Goal: Entertainment & Leisure: Consume media (video, audio)

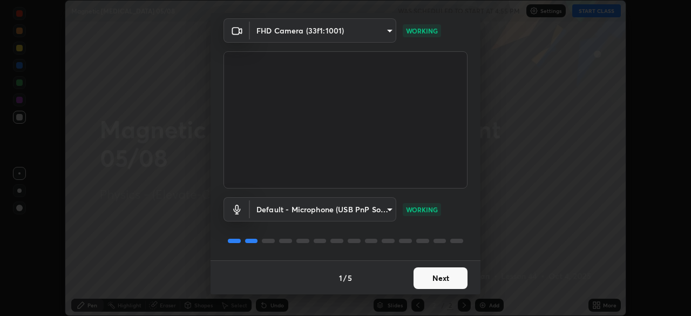
scroll to position [38, 0]
click at [449, 280] on button "Next" at bounding box center [440, 278] width 54 height 22
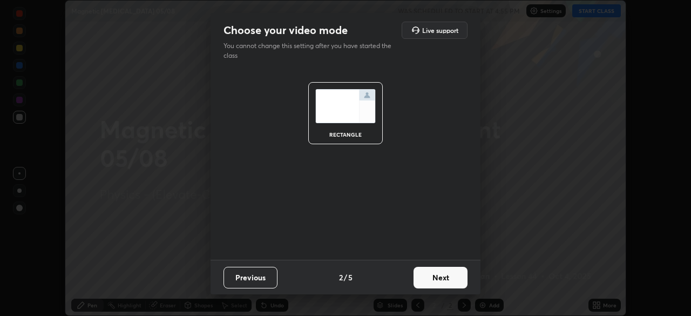
scroll to position [0, 0]
click at [440, 282] on button "Next" at bounding box center [440, 278] width 54 height 22
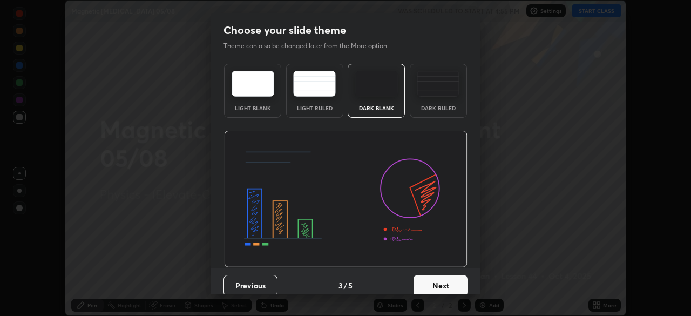
click at [443, 283] on button "Next" at bounding box center [440, 286] width 54 height 22
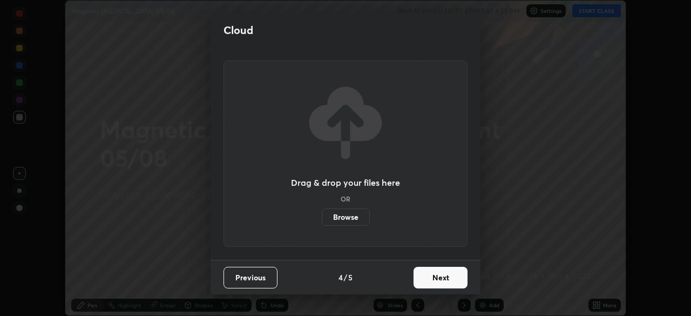
click at [440, 279] on button "Next" at bounding box center [440, 278] width 54 height 22
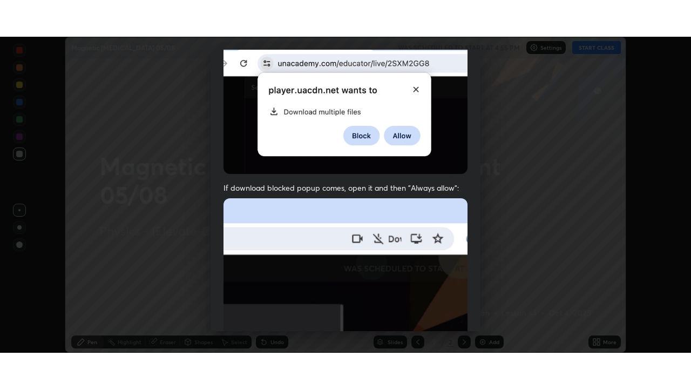
scroll to position [259, 0]
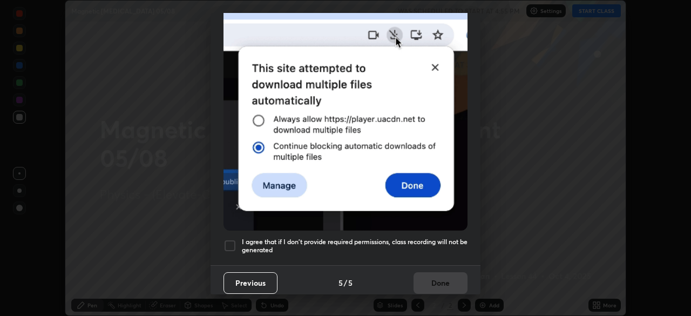
click at [228, 240] on div at bounding box center [229, 245] width 13 height 13
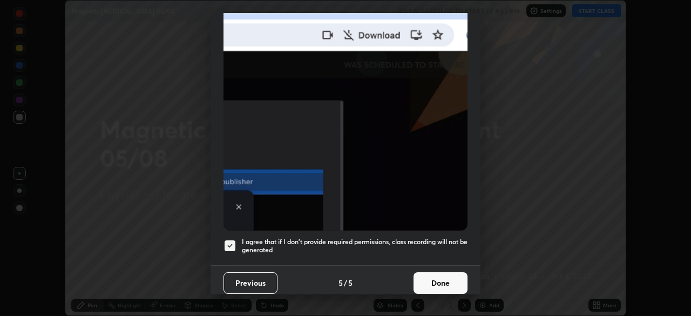
click at [429, 277] on button "Done" at bounding box center [440, 283] width 54 height 22
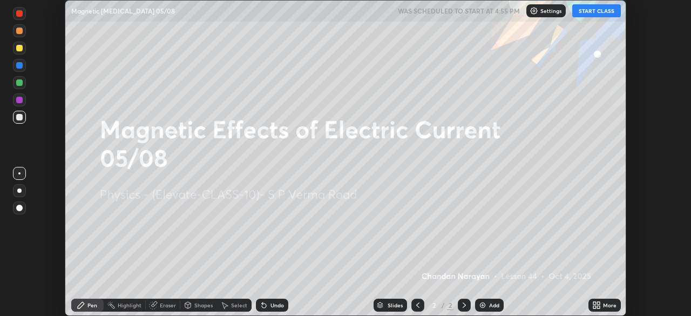
click at [594, 307] on icon at bounding box center [594, 306] width 3 height 3
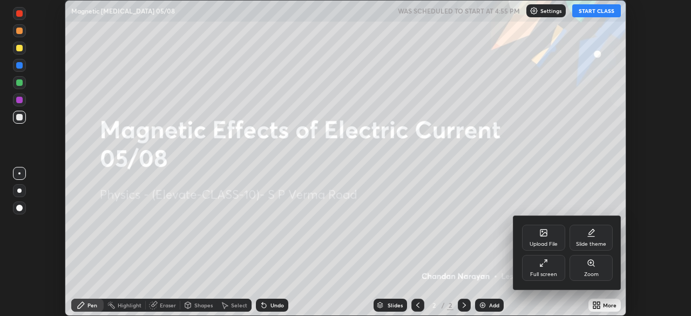
click at [543, 268] on div "Full screen" at bounding box center [543, 268] width 43 height 26
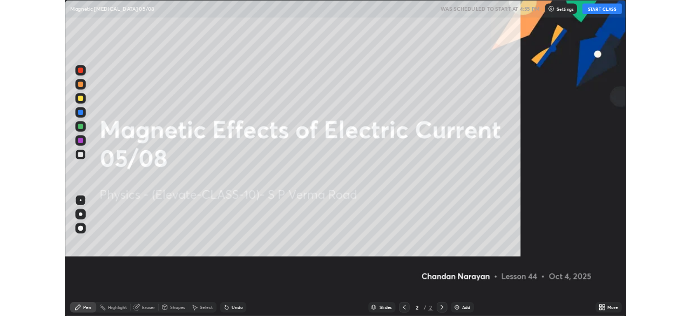
scroll to position [389, 691]
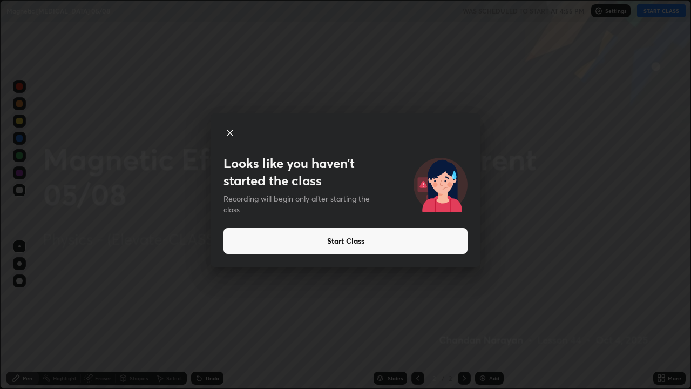
click at [343, 239] on button "Start Class" at bounding box center [345, 241] width 244 height 26
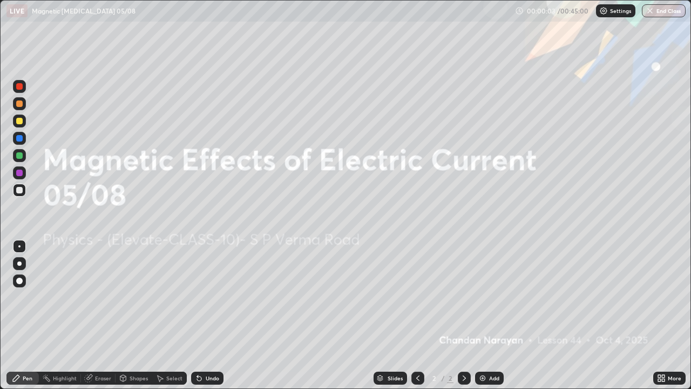
click at [463, 315] on icon at bounding box center [464, 377] width 9 height 9
click at [480, 315] on img at bounding box center [482, 377] width 9 height 9
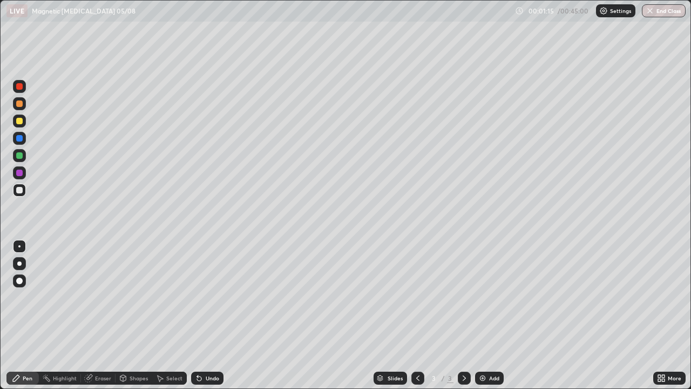
click at [21, 119] on div at bounding box center [19, 121] width 6 height 6
click at [20, 190] on div at bounding box center [19, 190] width 6 height 6
click at [206, 315] on div "Undo" at bounding box center [212, 377] width 13 height 5
click at [201, 315] on icon at bounding box center [199, 377] width 9 height 9
click at [198, 315] on icon at bounding box center [199, 378] width 4 height 4
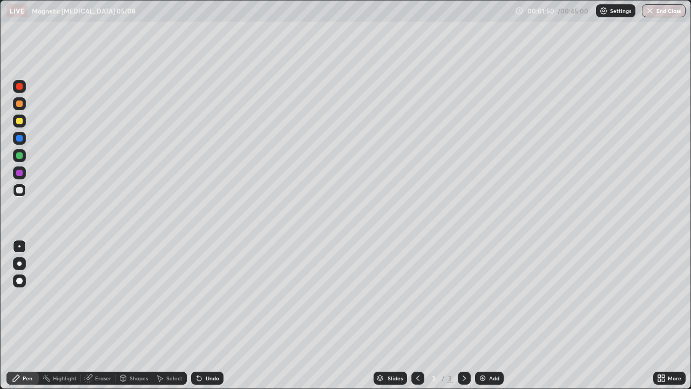
click at [195, 315] on icon at bounding box center [199, 377] width 9 height 9
click at [218, 315] on div "Undo" at bounding box center [212, 377] width 13 height 5
click at [213, 315] on div "Undo" at bounding box center [212, 377] width 13 height 5
click at [215, 315] on div "Undo" at bounding box center [212, 377] width 13 height 5
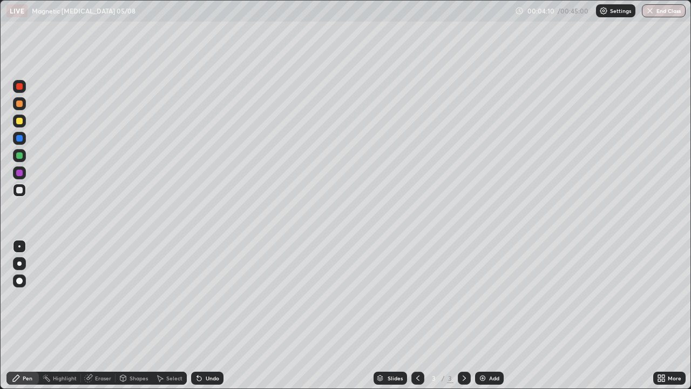
click at [215, 315] on div "Undo" at bounding box center [212, 377] width 13 height 5
click at [213, 315] on div "Undo" at bounding box center [212, 377] width 13 height 5
click at [215, 315] on div "Undo" at bounding box center [212, 377] width 13 height 5
click at [18, 124] on div at bounding box center [19, 121] width 6 height 6
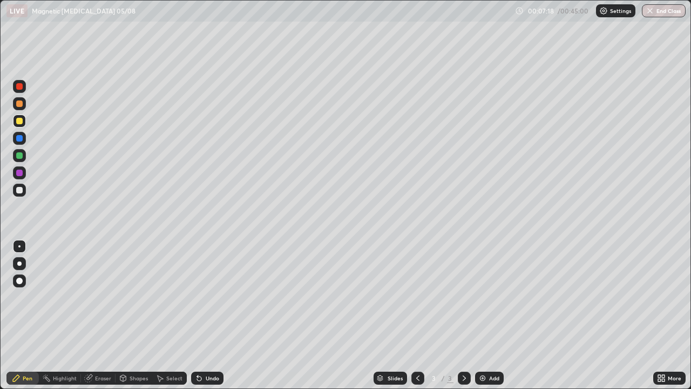
click at [18, 121] on div at bounding box center [19, 121] width 6 height 6
click at [197, 315] on icon at bounding box center [197, 375] width 1 height 1
click at [23, 154] on div at bounding box center [19, 155] width 13 height 13
click at [198, 315] on icon at bounding box center [199, 378] width 4 height 4
click at [24, 189] on div at bounding box center [19, 190] width 13 height 13
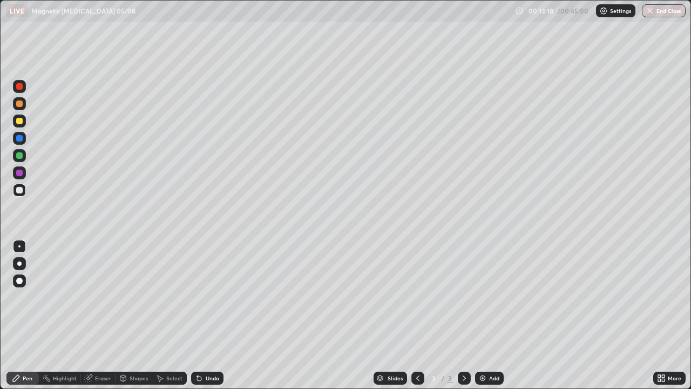
click at [461, 315] on icon at bounding box center [464, 377] width 9 height 9
click at [487, 315] on div "Add" at bounding box center [489, 377] width 29 height 13
click at [417, 315] on icon at bounding box center [417, 377] width 9 height 9
click at [463, 315] on icon at bounding box center [464, 377] width 9 height 9
click at [20, 155] on div at bounding box center [19, 155] width 6 height 6
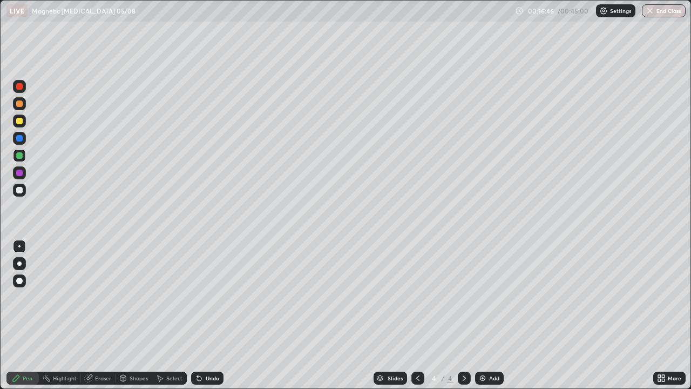
click at [416, 315] on icon at bounding box center [417, 377] width 9 height 9
click at [458, 315] on div at bounding box center [464, 377] width 13 height 13
click at [19, 120] on div at bounding box center [19, 121] width 6 height 6
click at [480, 315] on img at bounding box center [482, 377] width 9 height 9
click at [416, 315] on icon at bounding box center [417, 377] width 9 height 9
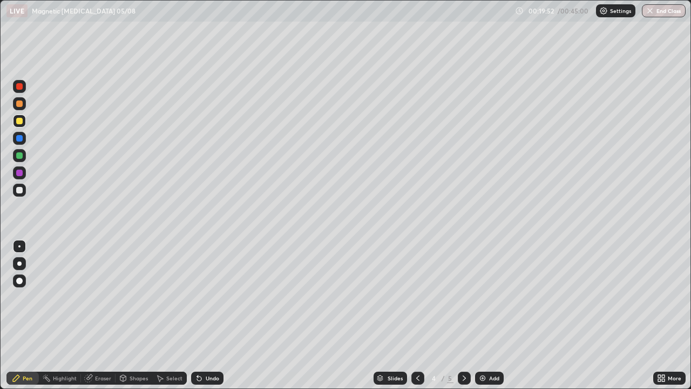
click at [484, 315] on img at bounding box center [482, 377] width 9 height 9
click at [21, 155] on div at bounding box center [19, 155] width 6 height 6
click at [21, 127] on div at bounding box center [19, 120] width 13 height 13
click at [486, 315] on img at bounding box center [482, 377] width 9 height 9
click at [201, 315] on icon at bounding box center [199, 377] width 9 height 9
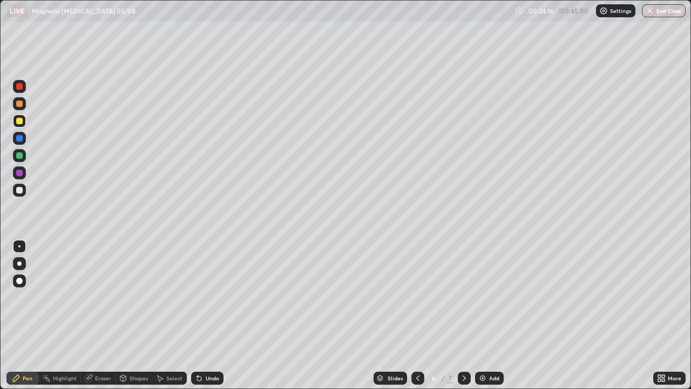
click at [96, 315] on div "Eraser" at bounding box center [103, 377] width 16 height 5
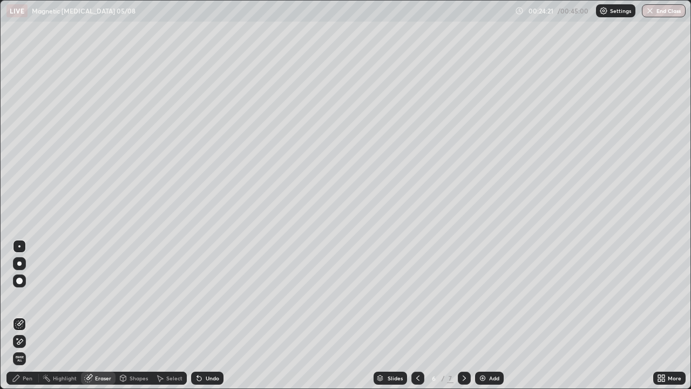
click at [26, 315] on div "Pen" at bounding box center [28, 377] width 10 height 5
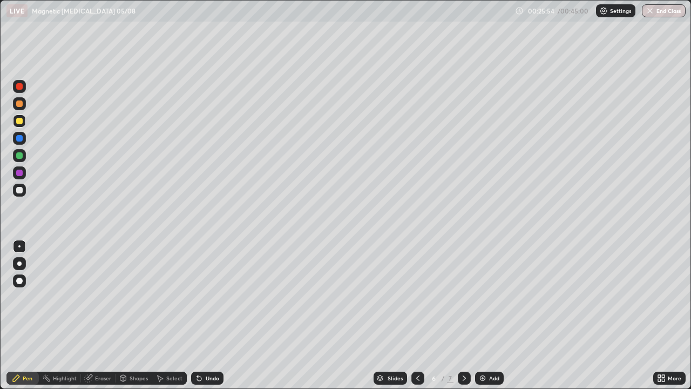
click at [21, 157] on div at bounding box center [19, 155] width 6 height 6
click at [20, 121] on div at bounding box center [19, 121] width 6 height 6
click at [212, 315] on div "Undo" at bounding box center [212, 377] width 13 height 5
click at [216, 315] on div "Undo" at bounding box center [212, 377] width 13 height 5
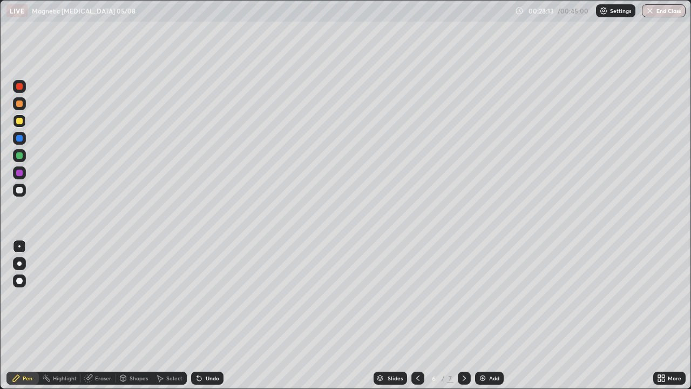
click at [216, 315] on div "Undo" at bounding box center [212, 377] width 13 height 5
click at [21, 187] on div at bounding box center [19, 190] width 6 height 6
click at [642, 253] on button "Undo" at bounding box center [651, 258] width 31 height 13
click at [481, 315] on img at bounding box center [482, 377] width 9 height 9
click at [21, 155] on div at bounding box center [19, 155] width 6 height 6
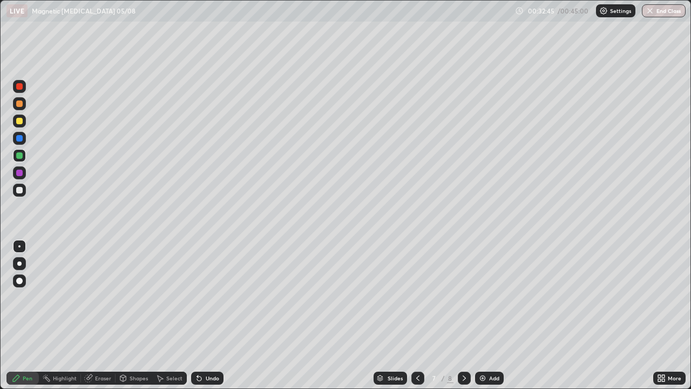
click at [20, 192] on div at bounding box center [19, 190] width 6 height 6
click at [202, 315] on div "Undo" at bounding box center [207, 377] width 32 height 13
click at [208, 315] on div "Undo" at bounding box center [212, 377] width 13 height 5
click at [200, 315] on icon at bounding box center [199, 377] width 9 height 9
click at [482, 315] on img at bounding box center [482, 377] width 9 height 9
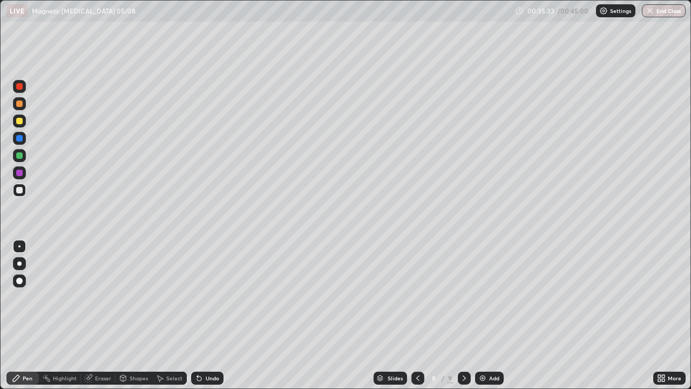
click at [418, 315] on icon at bounding box center [417, 377] width 9 height 9
click at [417, 315] on icon at bounding box center [417, 377] width 3 height 5
click at [417, 315] on icon at bounding box center [417, 377] width 9 height 9
click at [416, 315] on icon at bounding box center [417, 377] width 9 height 9
click at [417, 315] on icon at bounding box center [417, 377] width 9 height 9
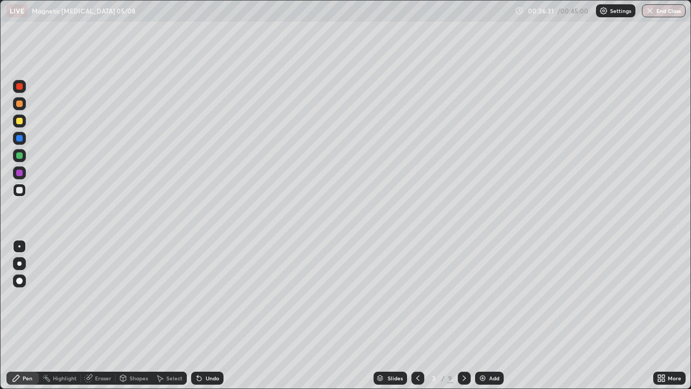
click at [463, 315] on icon at bounding box center [464, 377] width 9 height 9
click at [461, 315] on div at bounding box center [464, 377] width 13 height 13
click at [463, 315] on icon at bounding box center [464, 377] width 9 height 9
click at [199, 315] on icon at bounding box center [199, 378] width 4 height 4
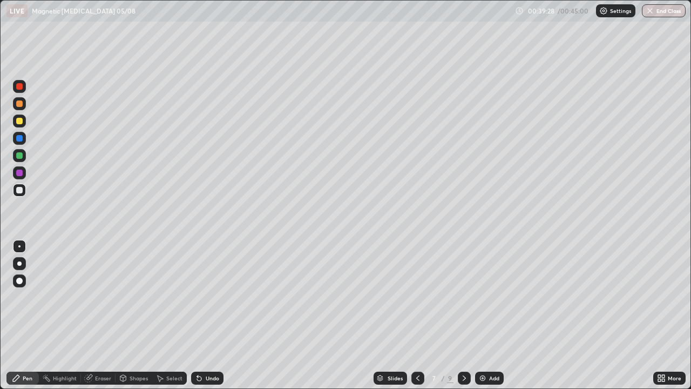
click at [417, 315] on icon at bounding box center [417, 377] width 9 height 9
click at [416, 315] on icon at bounding box center [417, 377] width 9 height 9
click at [417, 315] on icon at bounding box center [417, 377] width 9 height 9
click at [667, 10] on button "End Class" at bounding box center [664, 10] width 43 height 13
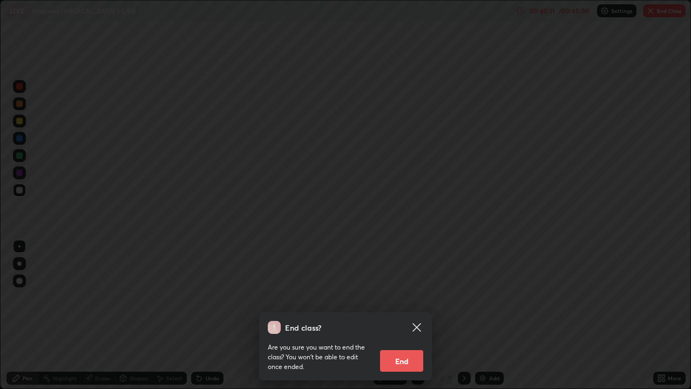
click at [399, 315] on button "End" at bounding box center [401, 361] width 43 height 22
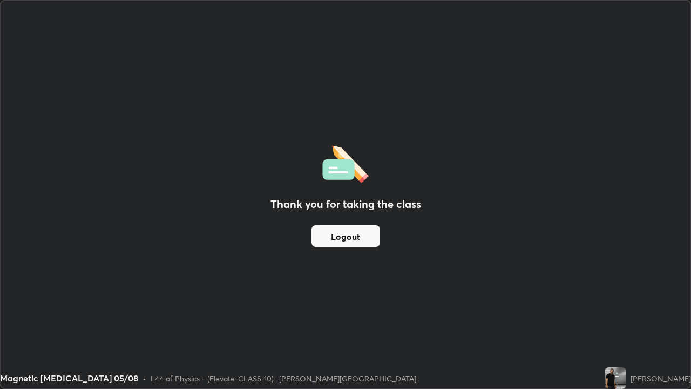
click at [369, 235] on button "Logout" at bounding box center [345, 236] width 69 height 22
click at [365, 236] on button "Logout" at bounding box center [345, 236] width 69 height 22
click at [361, 236] on button "Logout" at bounding box center [345, 236] width 69 height 22
click at [361, 239] on button "Logout" at bounding box center [345, 236] width 69 height 22
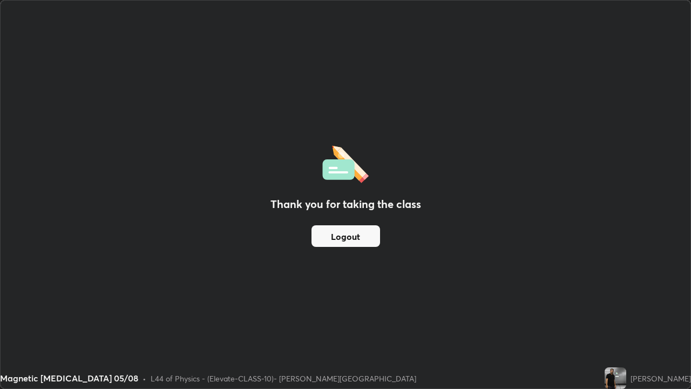
click at [361, 241] on button "Logout" at bounding box center [345, 236] width 69 height 22
click at [364, 237] on button "Logout" at bounding box center [345, 236] width 69 height 22
click at [364, 236] on button "Logout" at bounding box center [345, 236] width 69 height 22
click at [358, 243] on button "Logout" at bounding box center [345, 236] width 69 height 22
click at [360, 240] on button "Logout" at bounding box center [345, 236] width 69 height 22
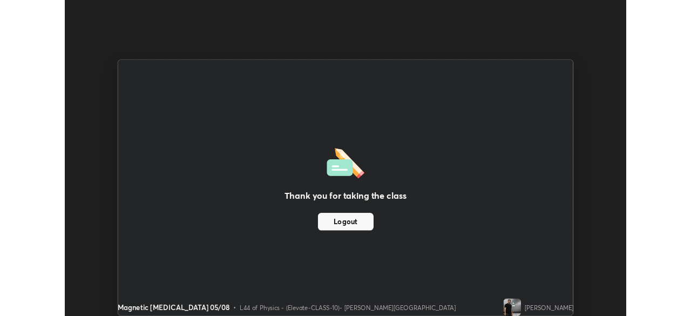
scroll to position [53657, 53282]
